Goal: Task Accomplishment & Management: Use online tool/utility

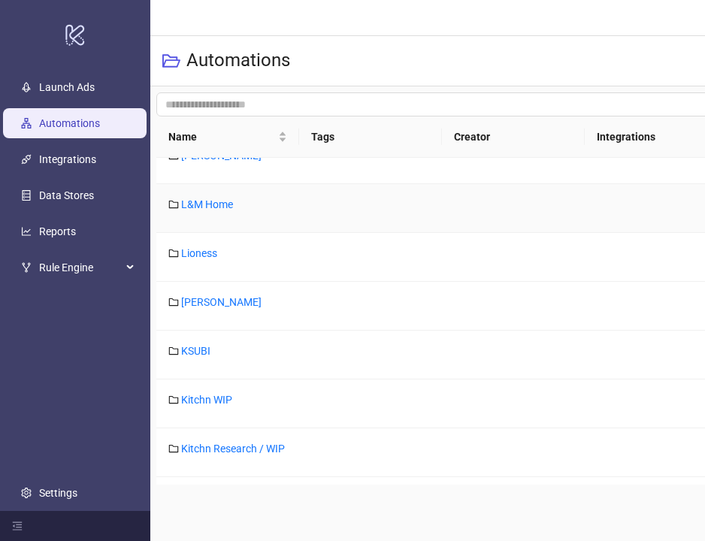
scroll to position [619, 0]
click at [216, 204] on link "L&M Home" at bounding box center [207, 204] width 52 height 12
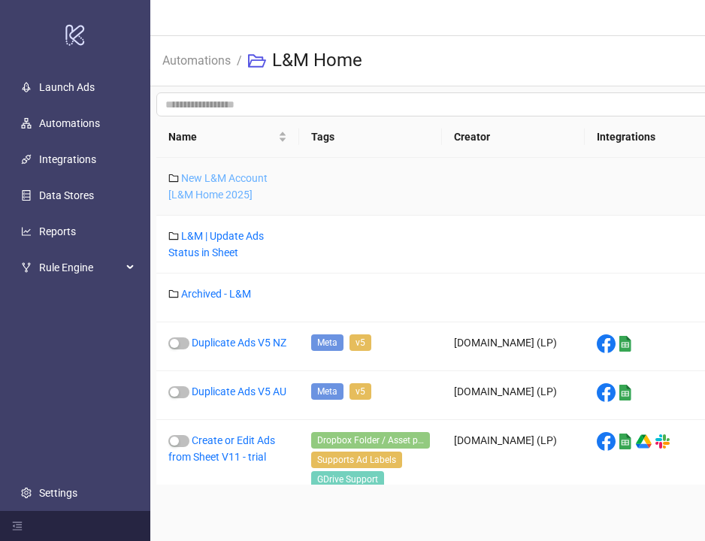
click at [247, 183] on link "New L&M Account [L&M Home 2025]" at bounding box center [217, 186] width 99 height 29
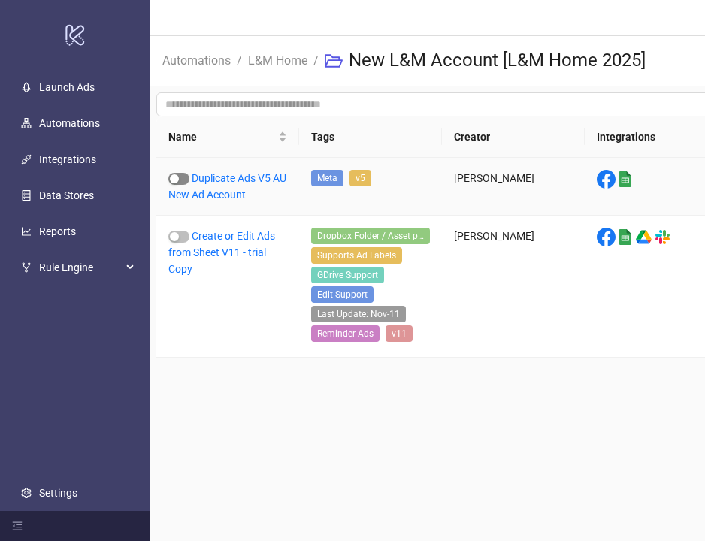
click at [177, 177] on div "button" at bounding box center [174, 178] width 9 height 9
click at [244, 198] on link "Duplicate Ads V5 AU New Ad Account" at bounding box center [227, 186] width 118 height 29
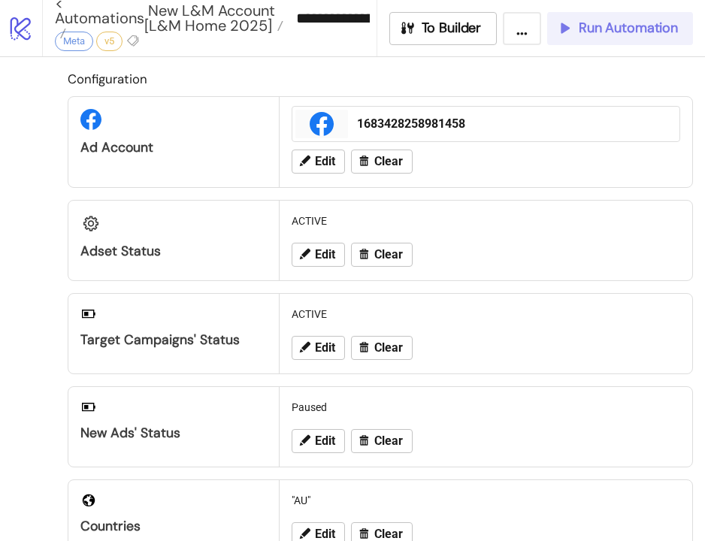
click at [631, 24] on span "Run Automation" at bounding box center [628, 28] width 99 height 17
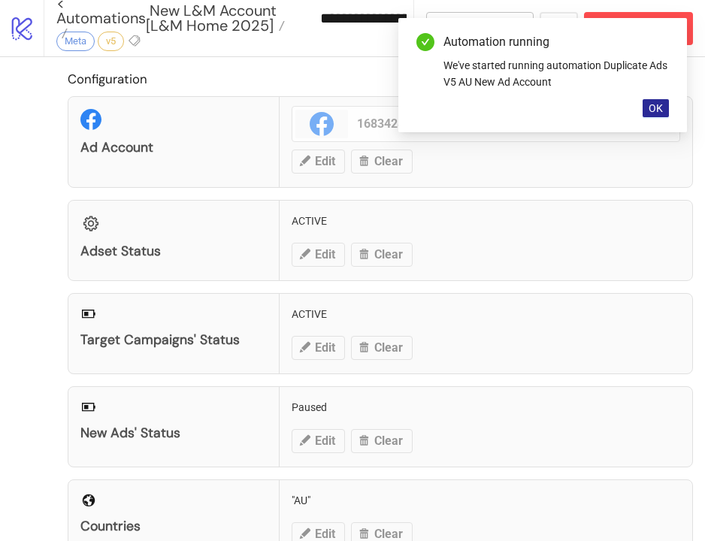
click at [661, 107] on span "OK" at bounding box center [656, 108] width 14 height 12
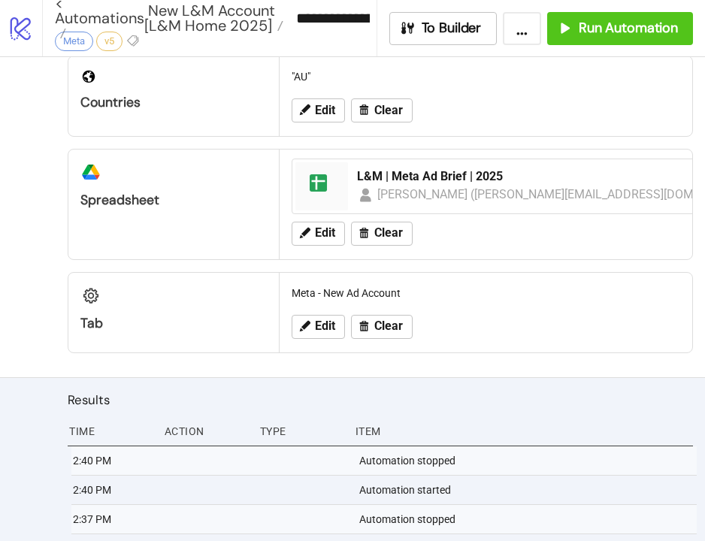
scroll to position [487, 0]
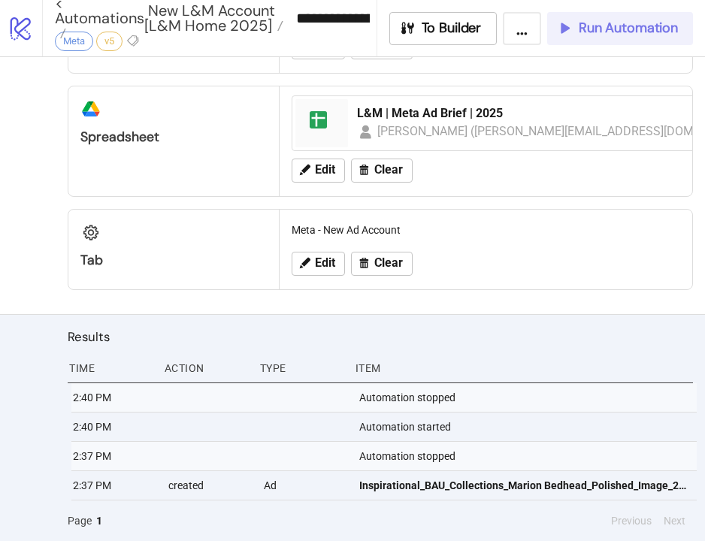
click at [576, 22] on div "Run Automation" at bounding box center [617, 28] width 122 height 17
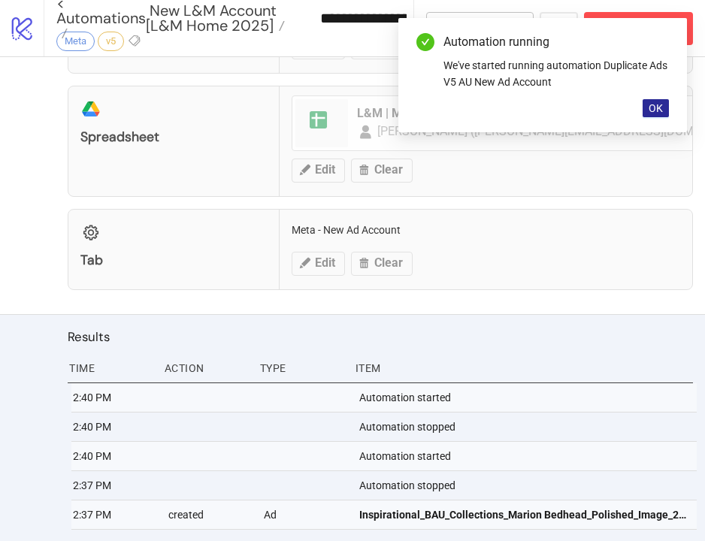
click at [655, 112] on span "OK" at bounding box center [656, 108] width 14 height 12
